Goal: Information Seeking & Learning: Find specific fact

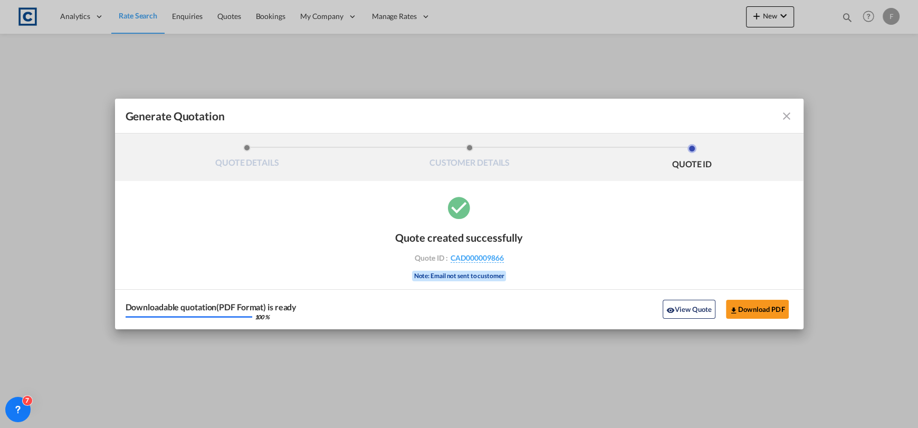
click at [787, 115] on md-icon "icon-close fg-AAA8AD cursor m-0" at bounding box center [786, 116] width 13 height 13
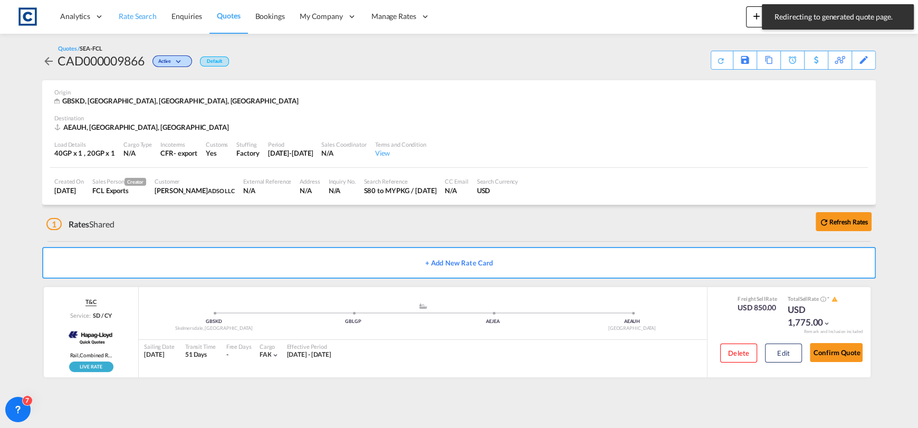
click at [141, 27] on link "Rate Search" at bounding box center [137, 16] width 53 height 34
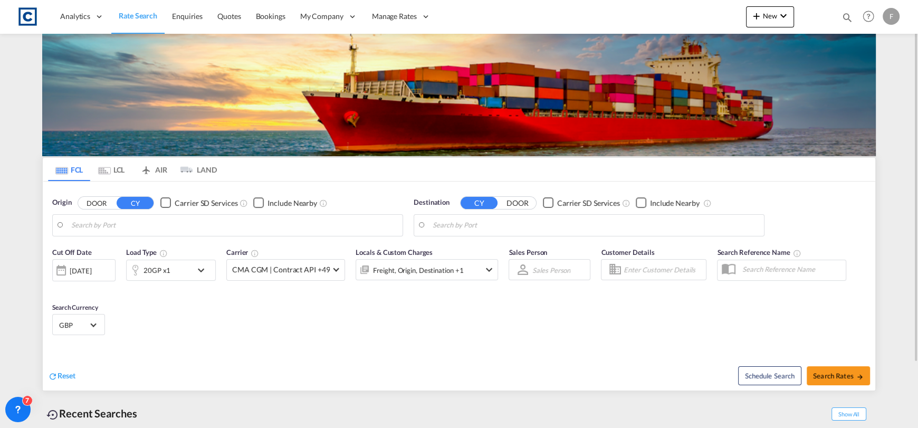
type input "[GEOGRAPHIC_DATA], [GEOGRAPHIC_DATA]"
type input "Shuwaikh, KWSWK"
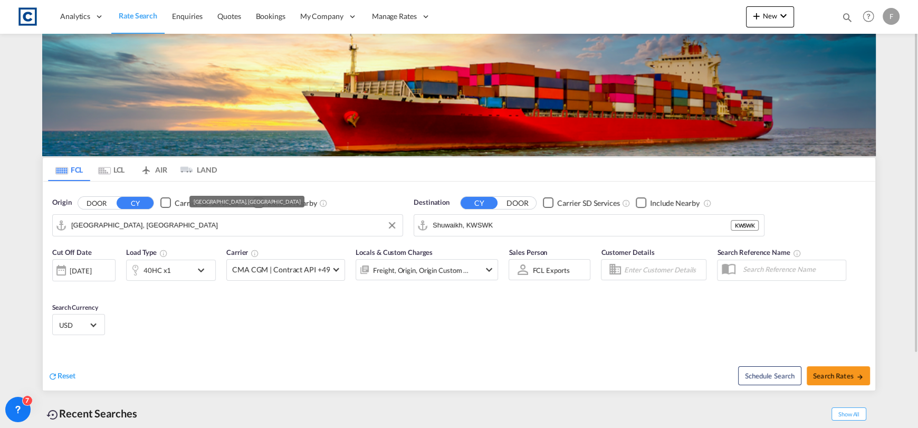
click at [201, 215] on md-input-container "[GEOGRAPHIC_DATA], [GEOGRAPHIC_DATA]" at bounding box center [228, 225] width 350 height 21
click at [107, 206] on button "DOOR" at bounding box center [96, 203] width 37 height 12
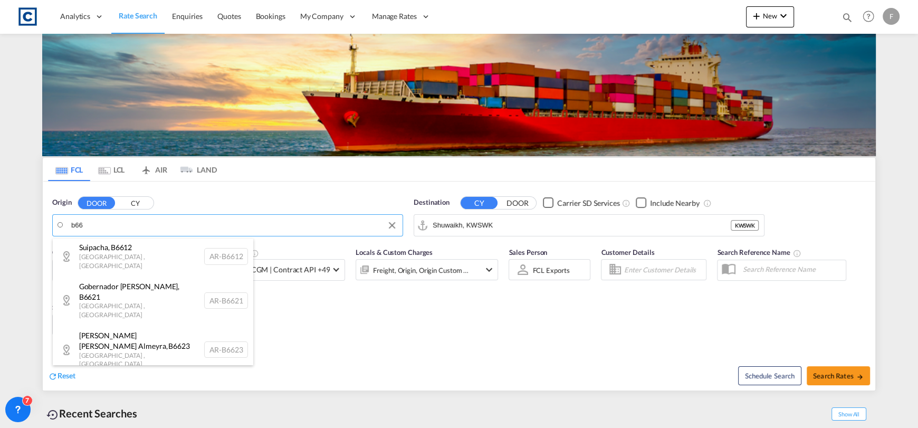
scroll to position [316, 0]
type input "b66"
